Goal: Task Accomplishment & Management: Manage account settings

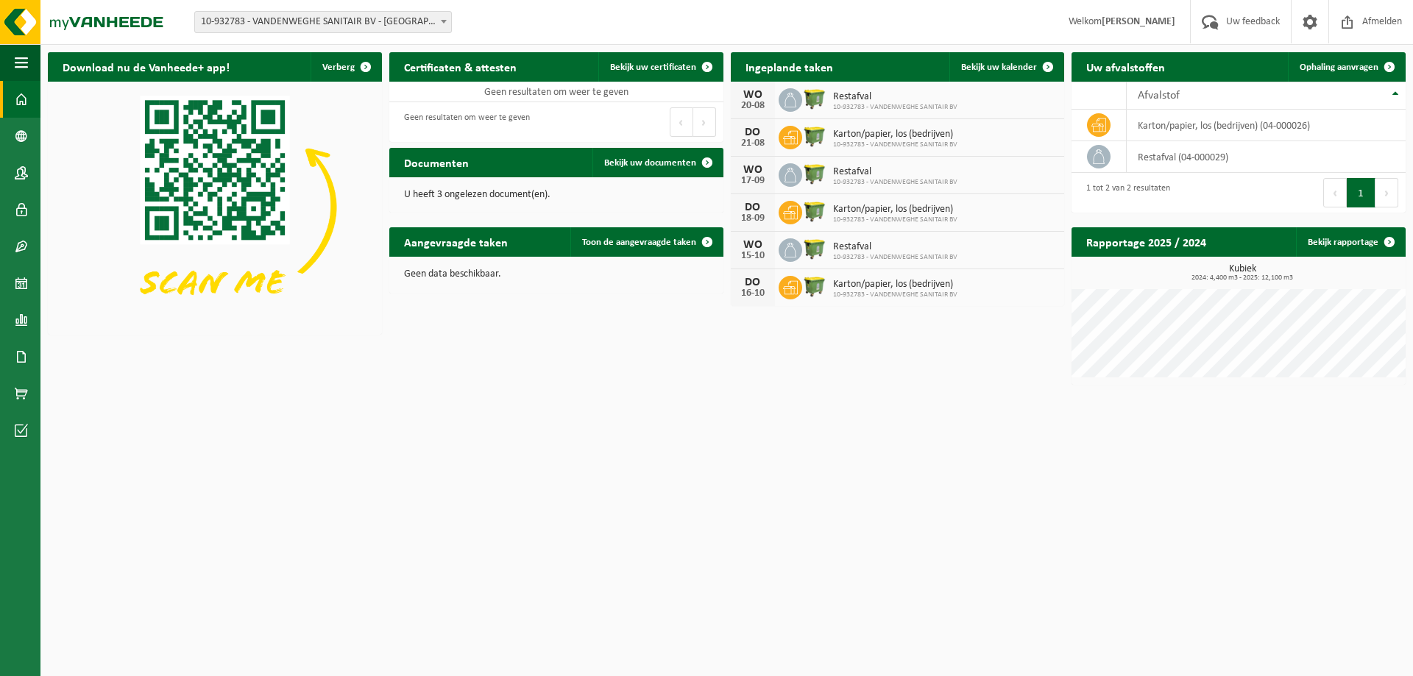
click at [831, 94] on div "Restafval 10-932783 - VANDENWEGHE SANITAIR BV" at bounding box center [892, 100] width 132 height 23
click at [790, 99] on icon at bounding box center [790, 100] width 15 height 15
click at [740, 101] on div "20-08" at bounding box center [752, 106] width 29 height 10
click at [893, 91] on span "Restafval" at bounding box center [895, 97] width 124 height 12
click at [758, 107] on div "20-08" at bounding box center [752, 106] width 29 height 10
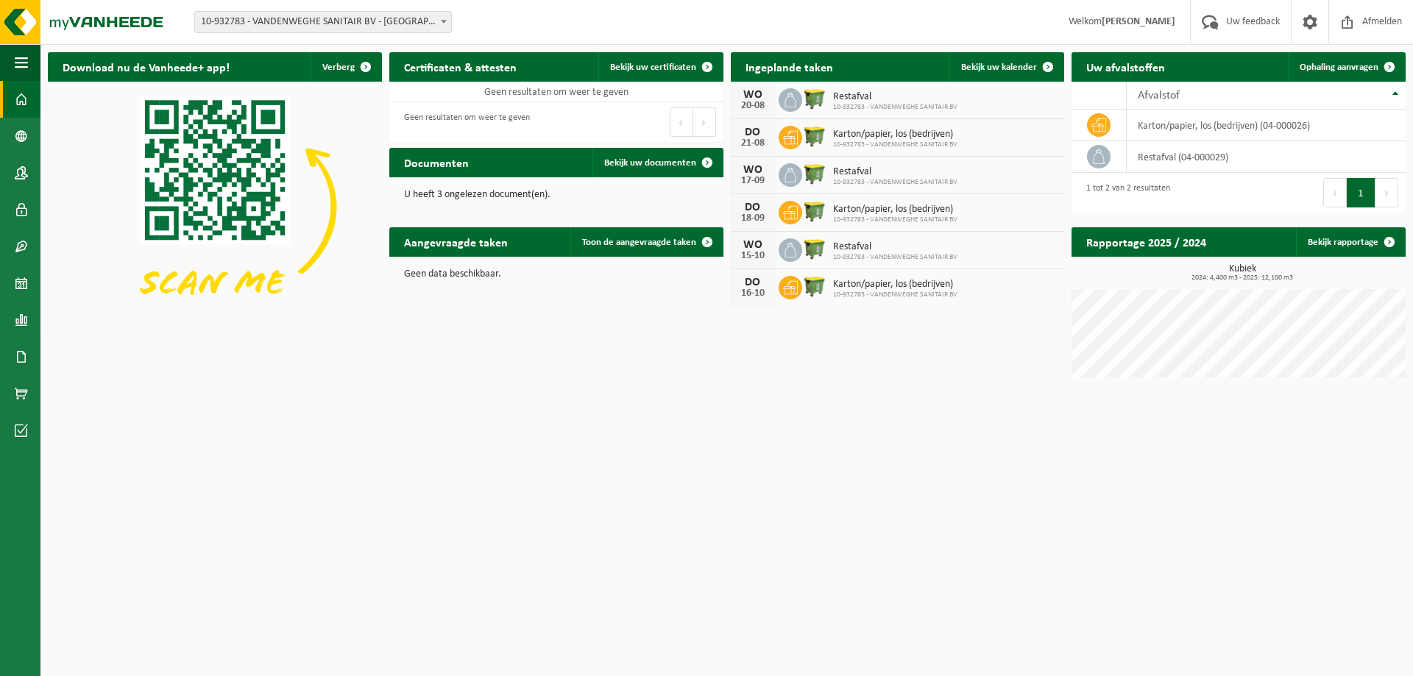
click at [758, 107] on div "20-08" at bounding box center [752, 106] width 29 height 10
click at [824, 101] on img at bounding box center [814, 98] width 25 height 25
click at [1034, 66] on span at bounding box center [1047, 66] width 29 height 29
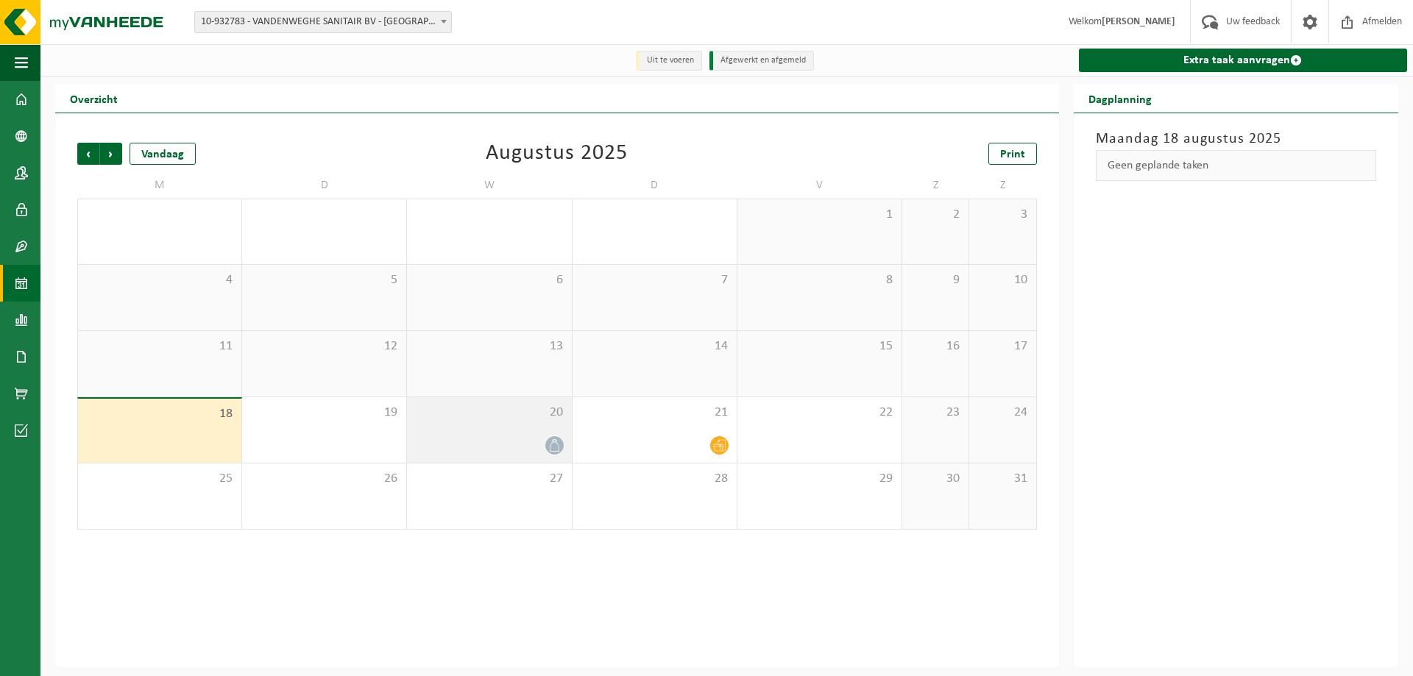
click at [531, 423] on div "20" at bounding box center [489, 430] width 164 height 66
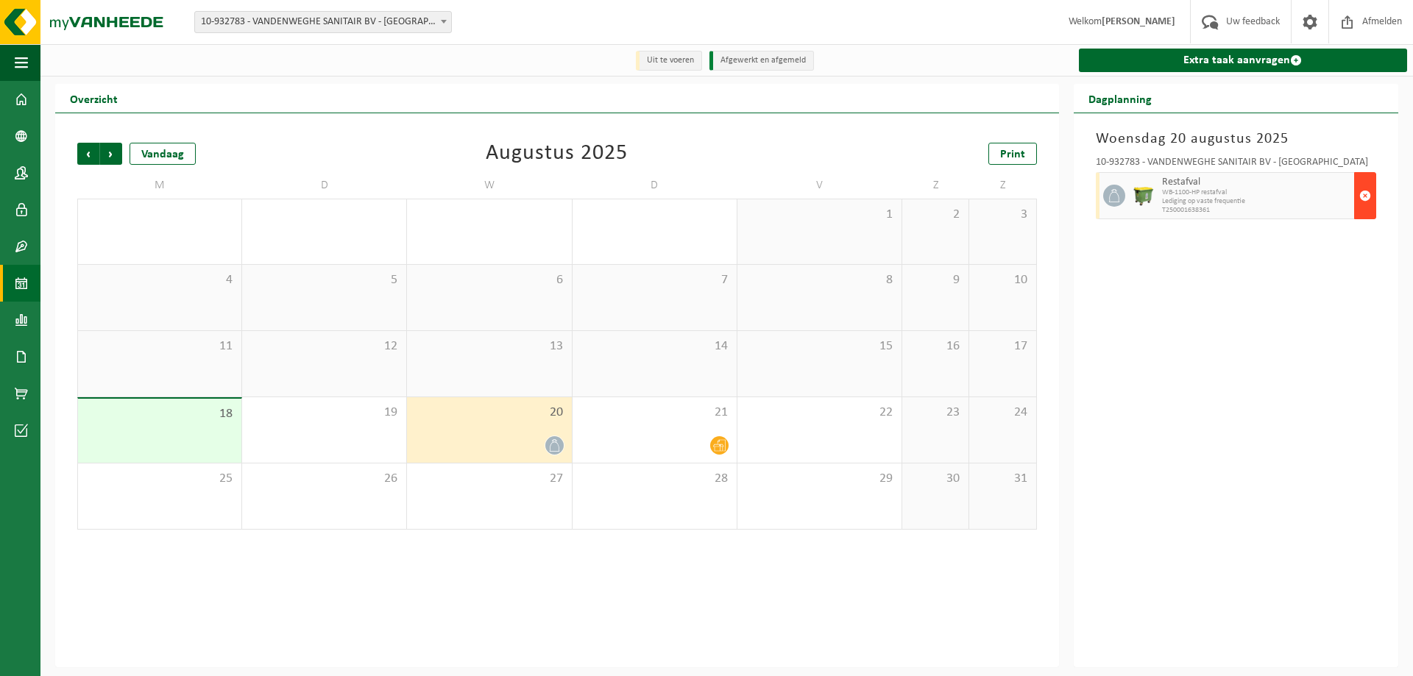
click at [1361, 197] on span "button" at bounding box center [1365, 195] width 12 height 29
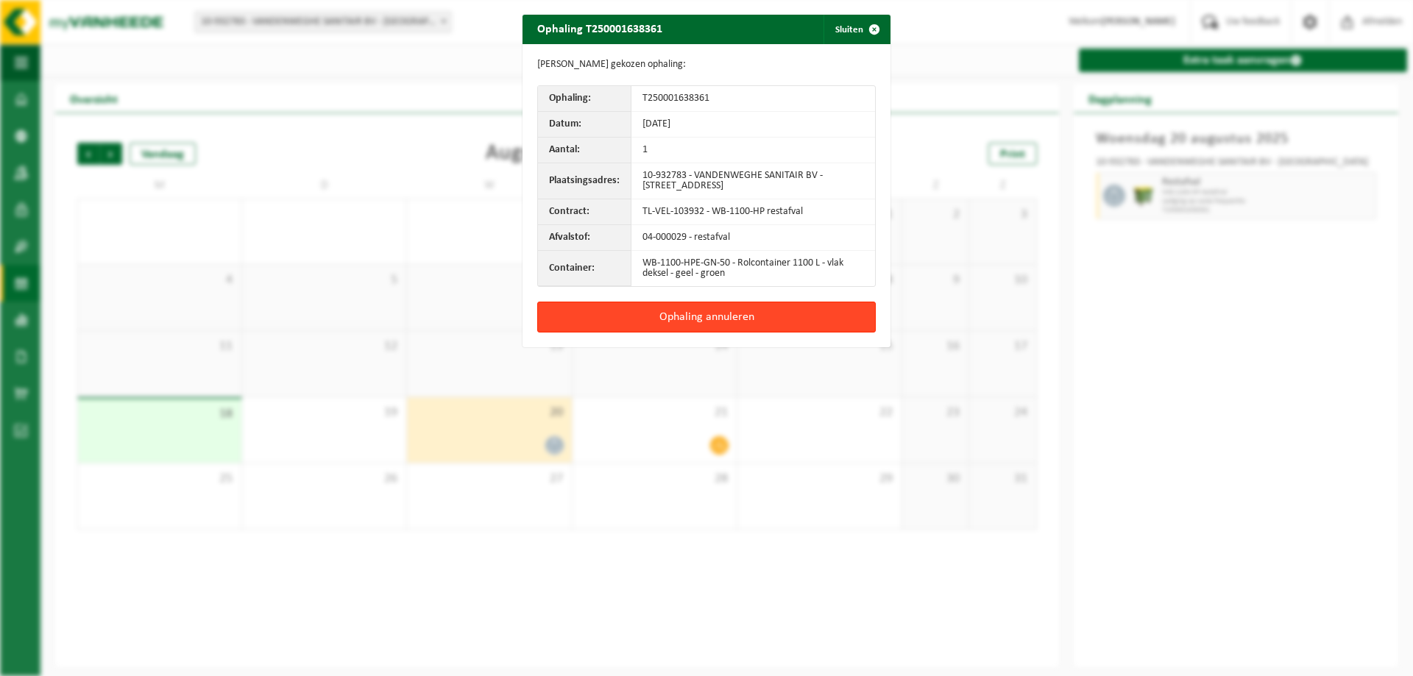
click at [747, 312] on button "Ophaling annuleren" at bounding box center [706, 317] width 339 height 31
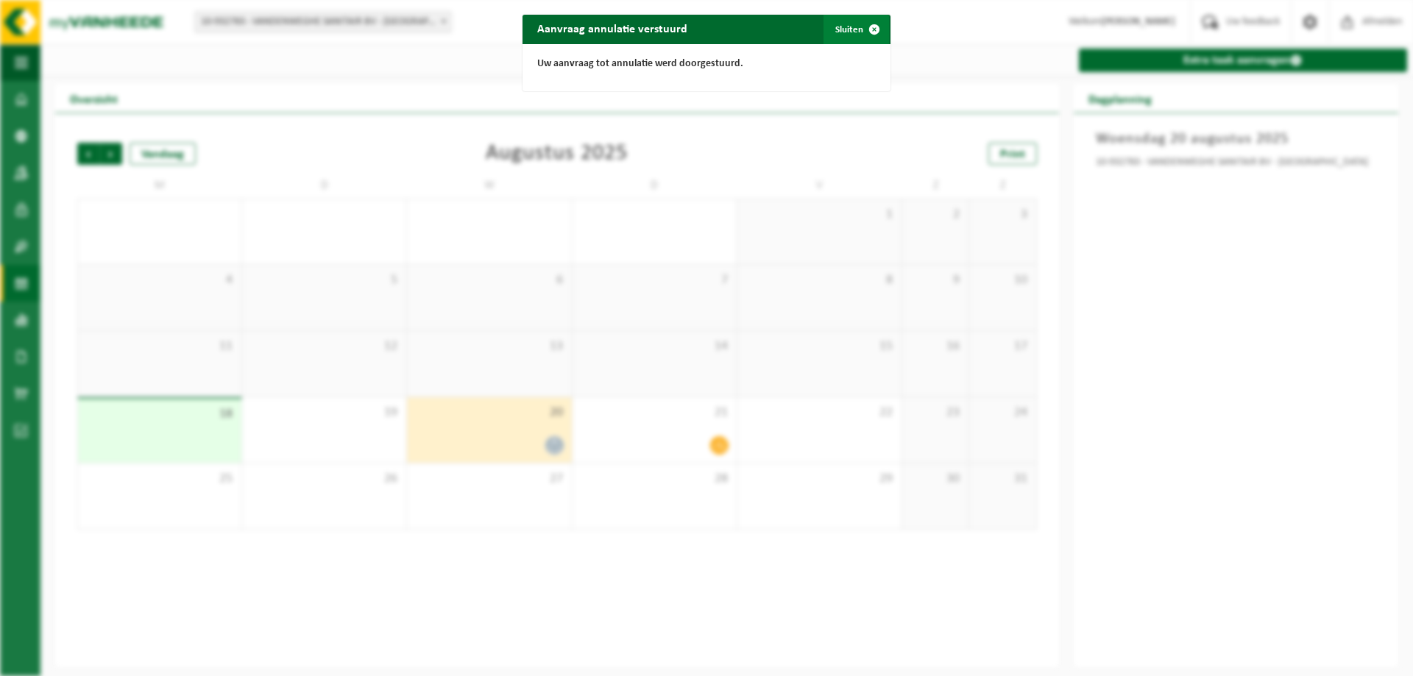
click at [867, 25] on span "button" at bounding box center [874, 29] width 29 height 29
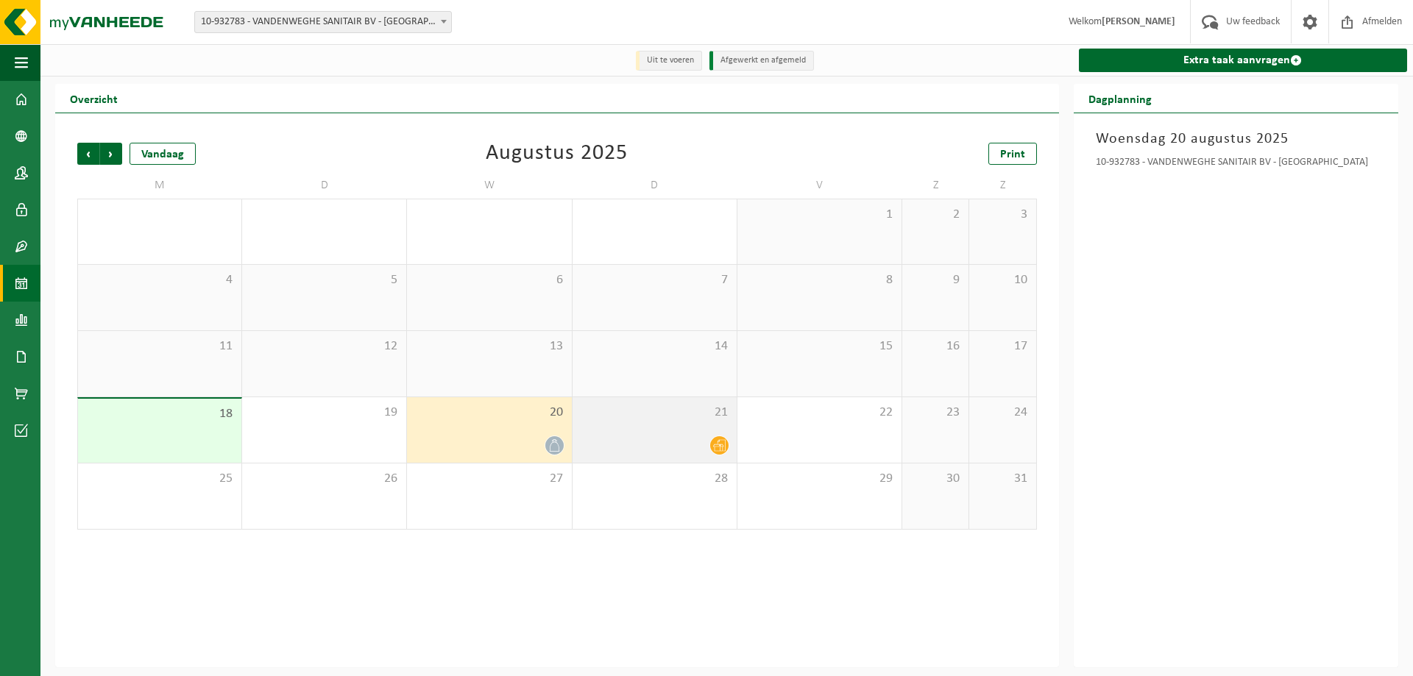
click at [690, 423] on div "21" at bounding box center [655, 430] width 164 height 66
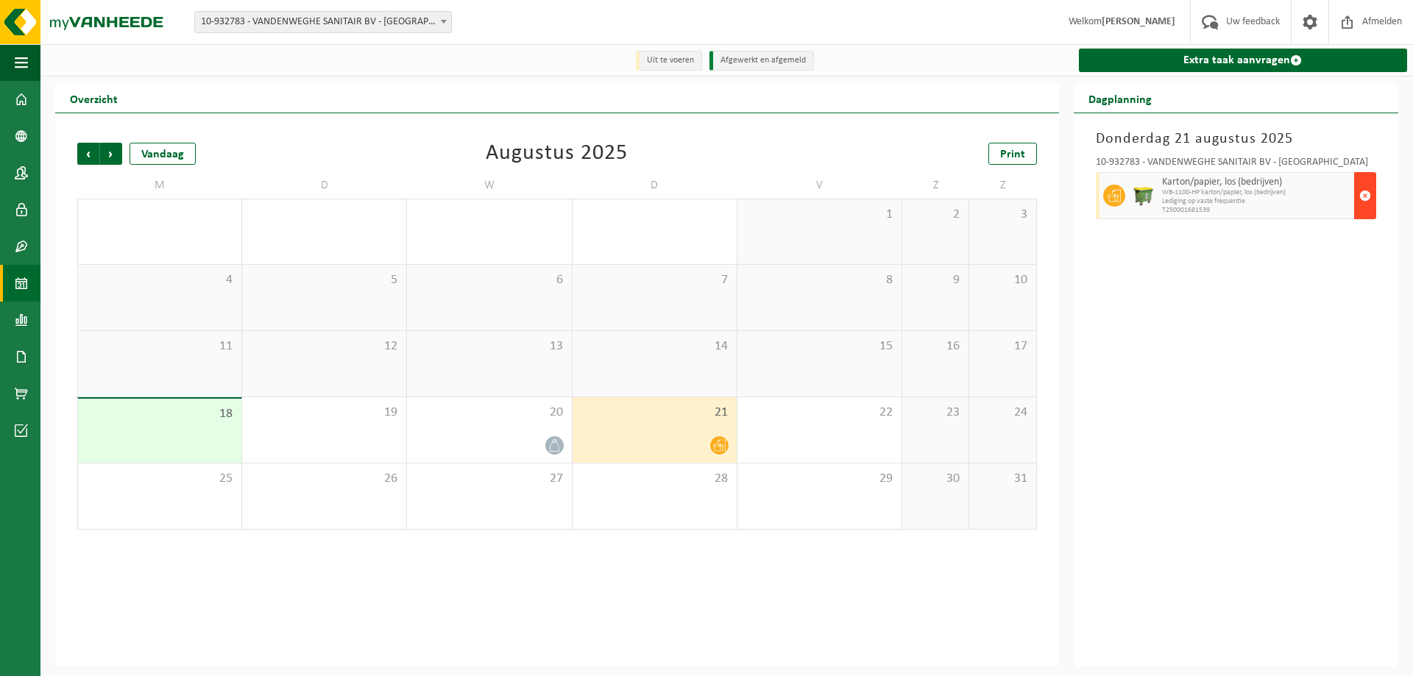
click at [1359, 191] on span "button" at bounding box center [1365, 195] width 12 height 29
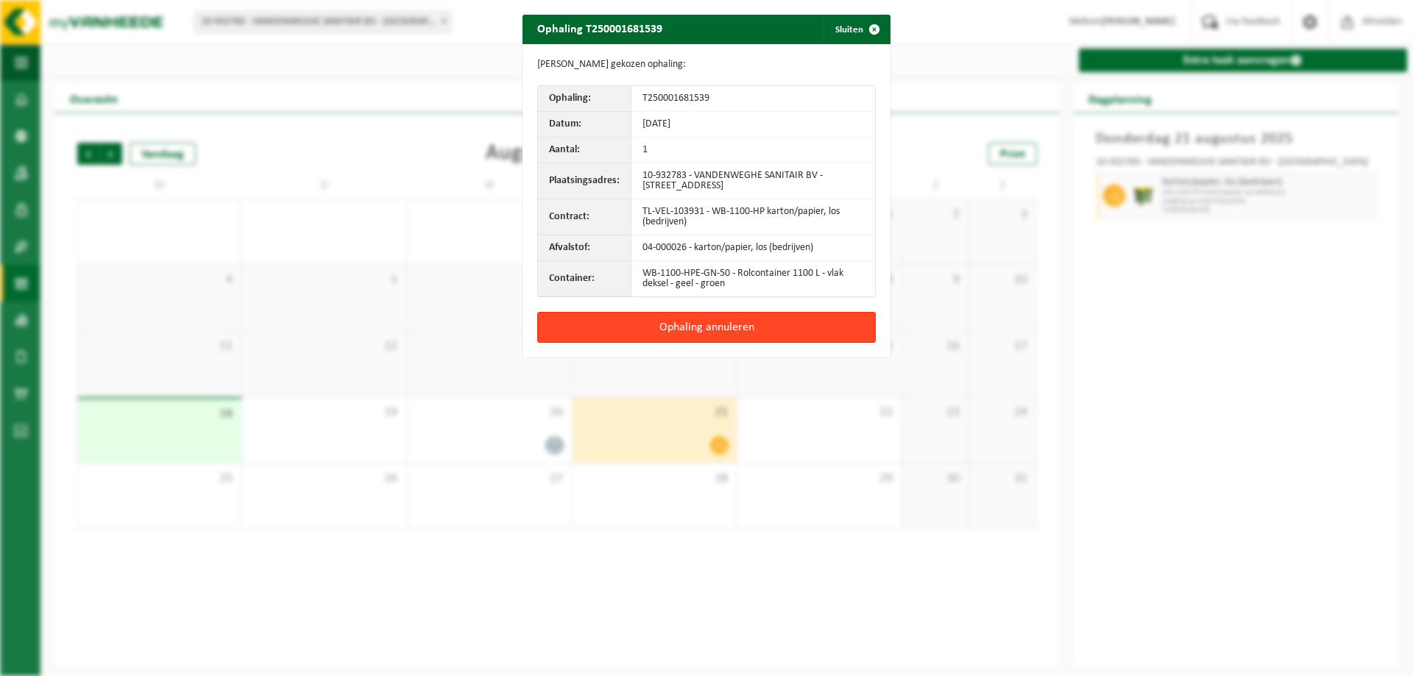
click at [700, 317] on button "Ophaling annuleren" at bounding box center [706, 327] width 339 height 31
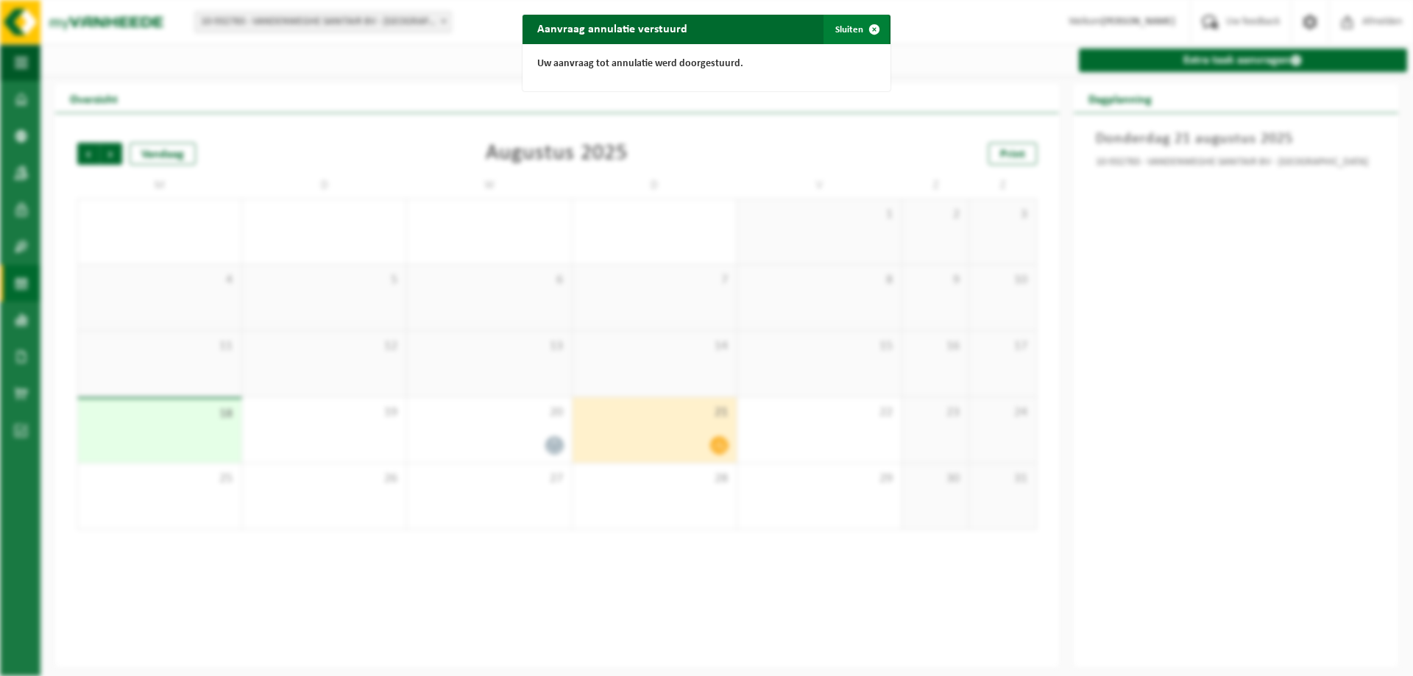
click at [872, 27] on span "button" at bounding box center [874, 29] width 29 height 29
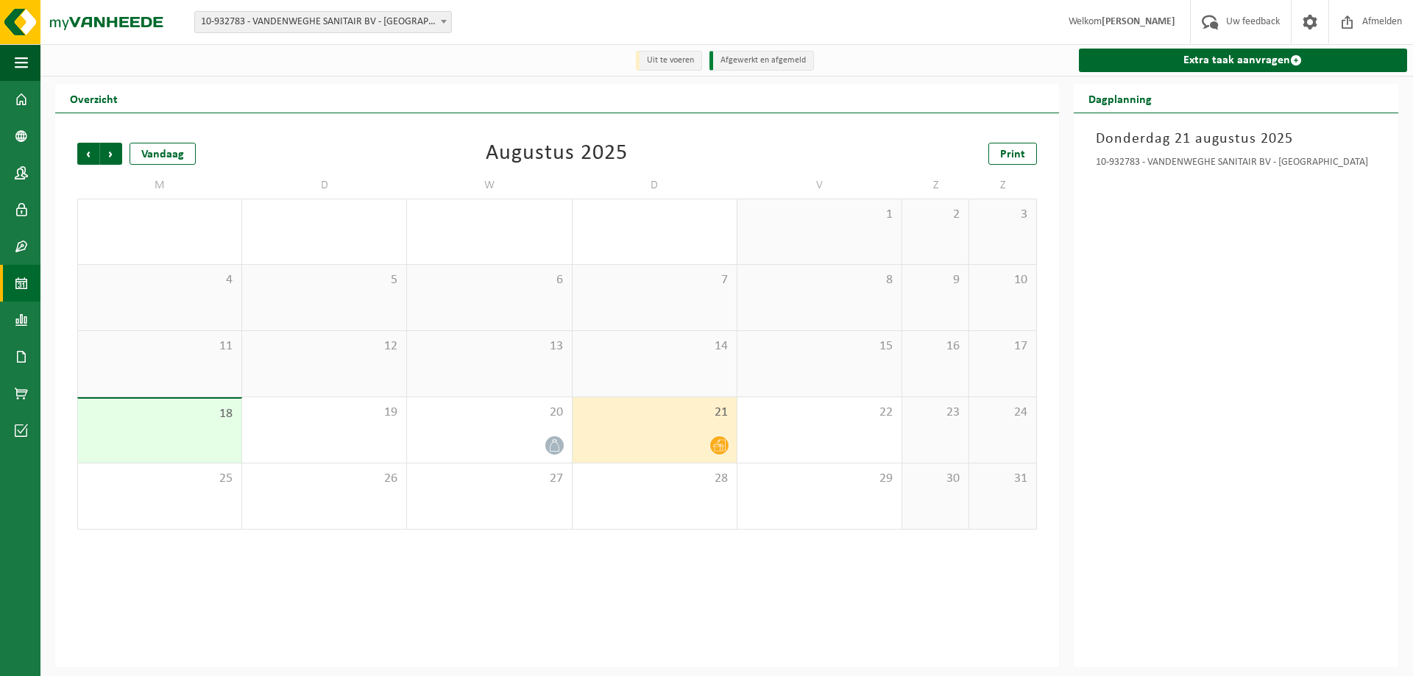
click at [1181, 320] on div "Donderdag 21 augustus 2025 10-932783 - VANDENWEGHE SANITAIR BV - ROESELARE" at bounding box center [1236, 390] width 325 height 554
click at [20, 92] on span at bounding box center [21, 99] width 13 height 37
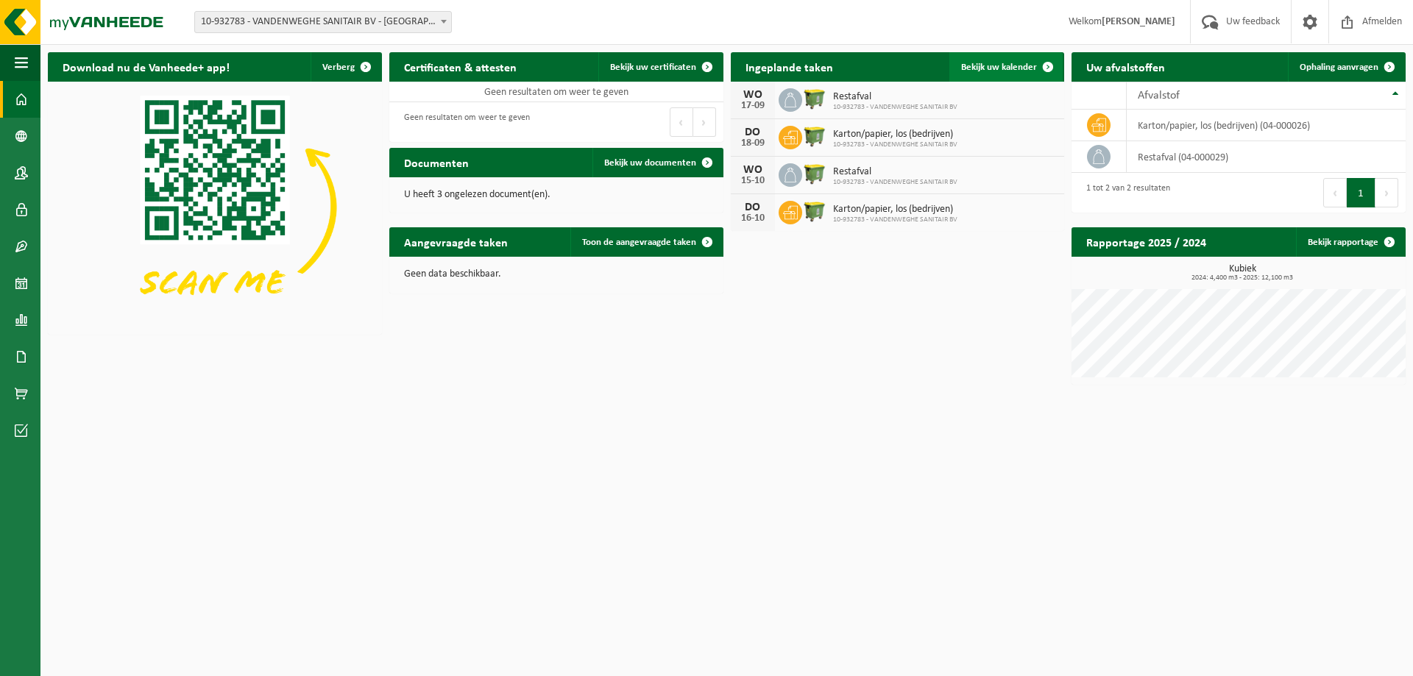
click at [1036, 66] on span at bounding box center [1047, 66] width 29 height 29
